Goal: Information Seeking & Learning: Learn about a topic

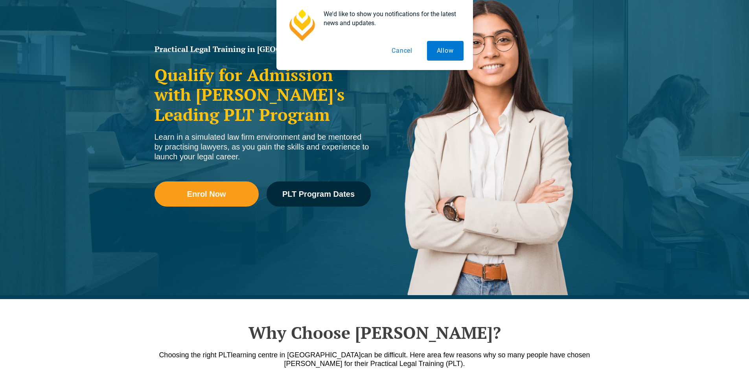
scroll to position [103, 0]
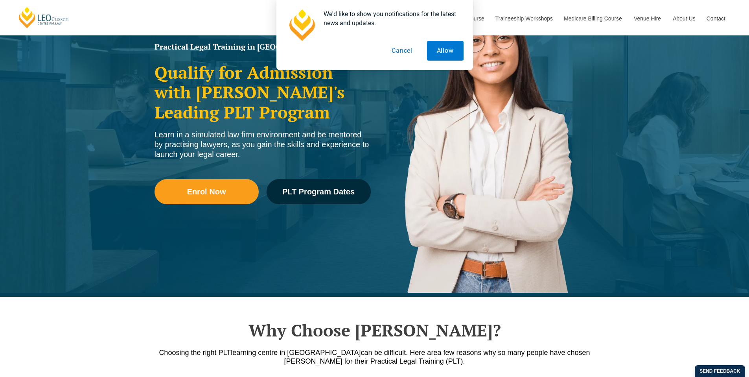
click at [411, 48] on button "Cancel" at bounding box center [402, 51] width 41 height 20
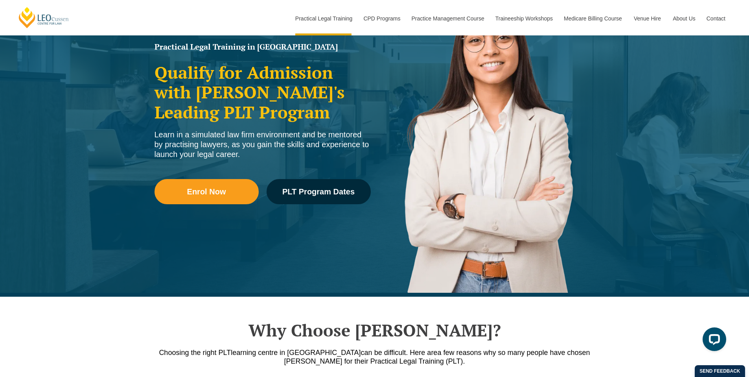
scroll to position [0, 0]
click at [303, 195] on span "PLT Program Dates" at bounding box center [318, 192] width 72 height 8
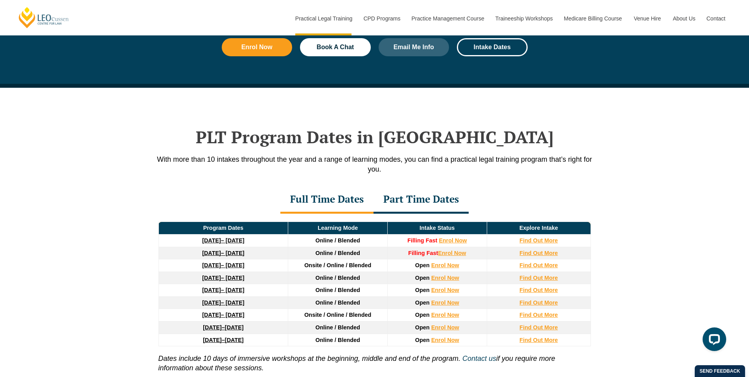
scroll to position [1026, 0]
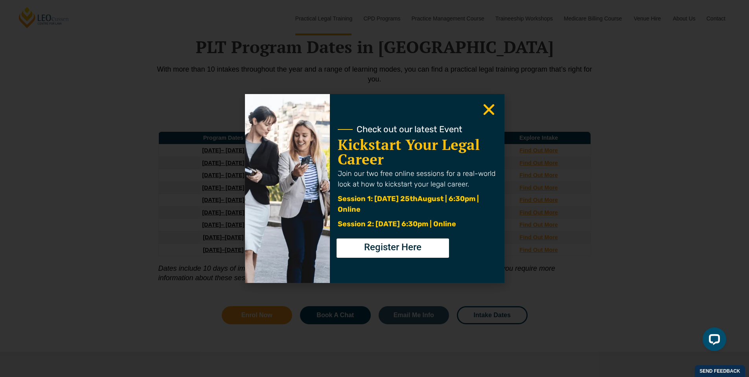
click at [486, 109] on icon "Close" at bounding box center [488, 109] width 15 height 15
